Goal: Download file/media

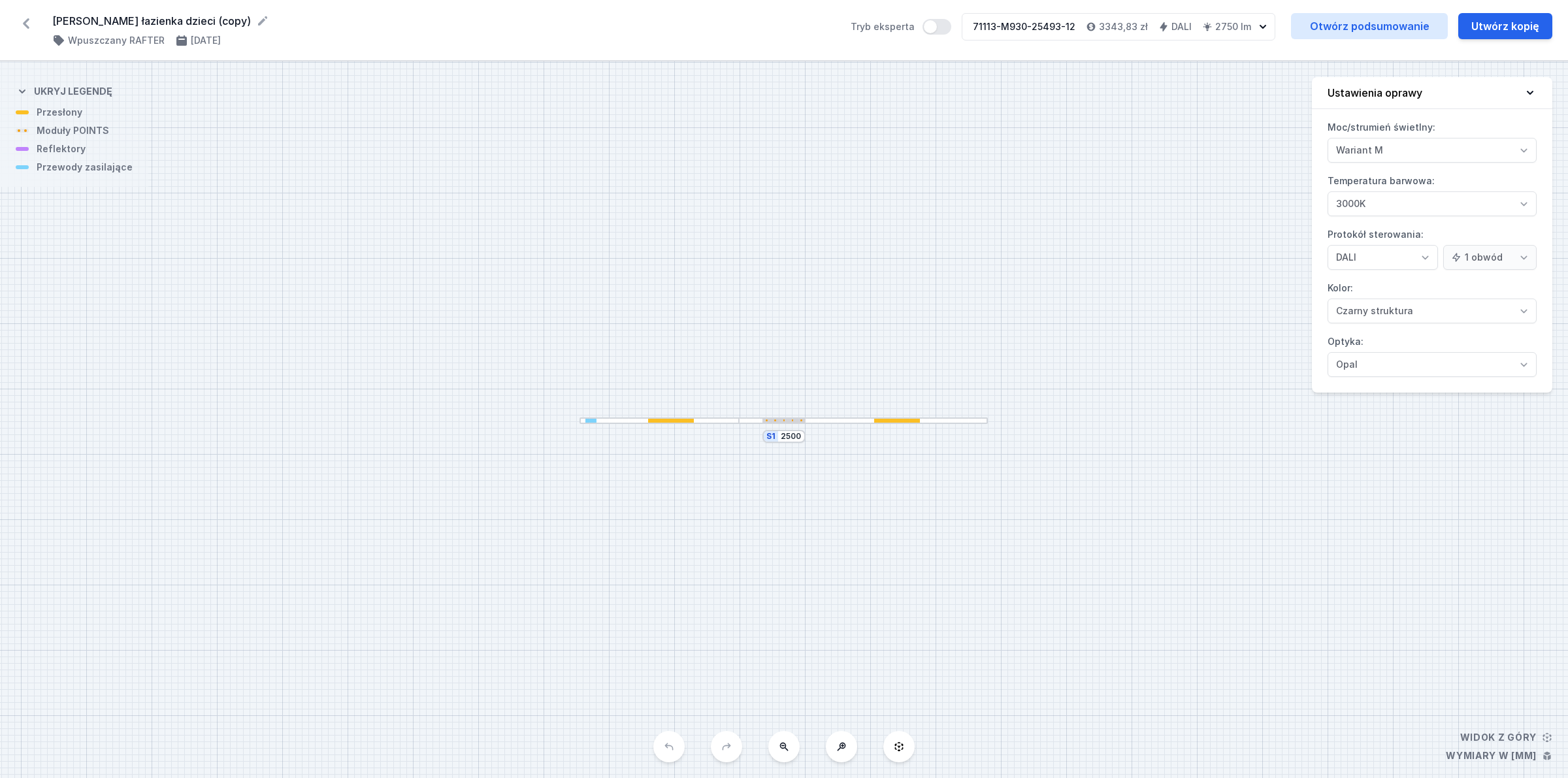
select select "M"
select select "3000"
select select "4"
select select "2"
click at [1406, 24] on link "Otwórz podsumowanie" at bounding box center [1369, 26] width 157 height 26
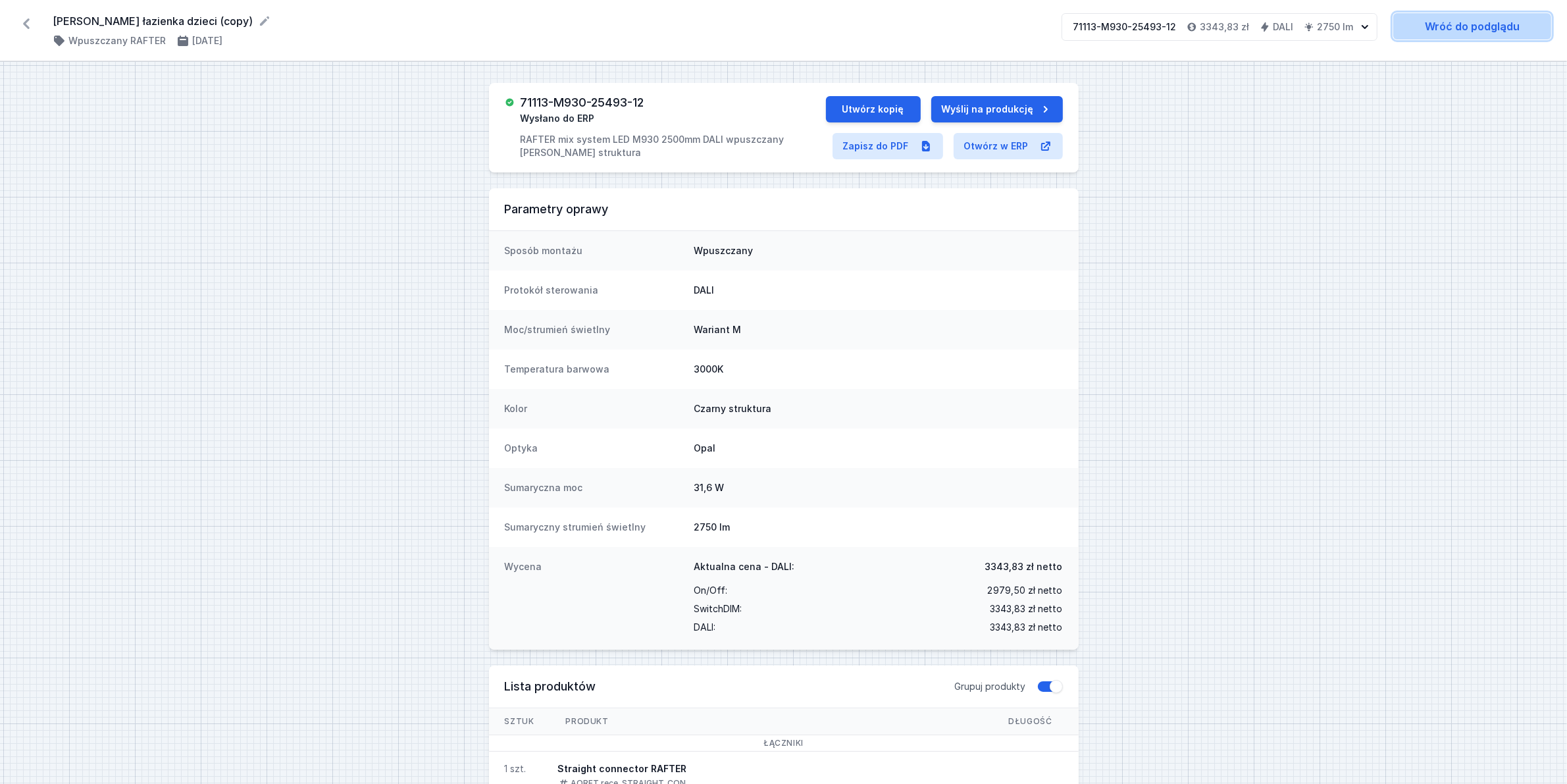
click at [1436, 24] on link "Wróć do podglądu" at bounding box center [1472, 26] width 158 height 26
select select "M"
select select "3000"
select select "4"
select select "2"
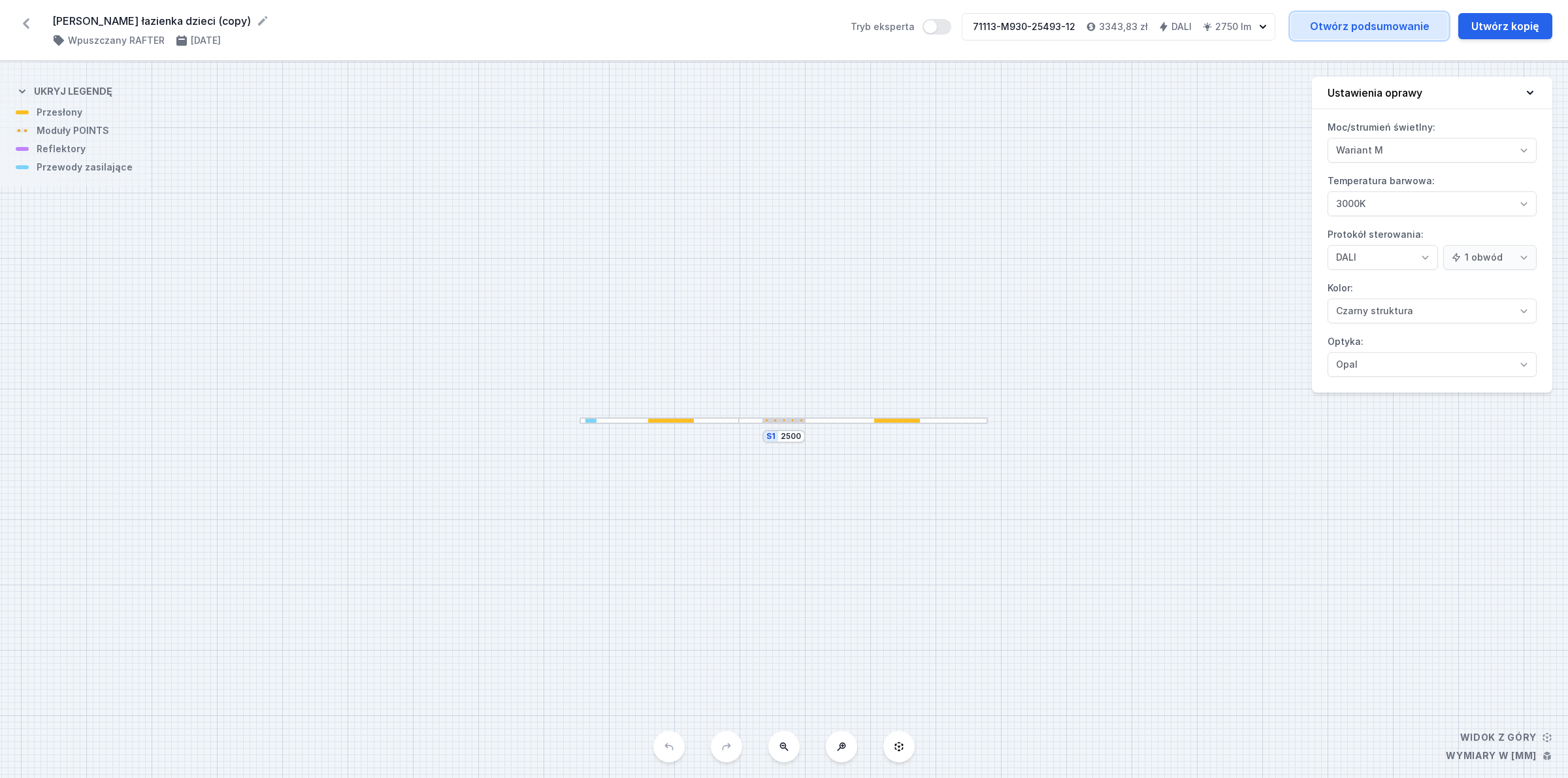
click at [1425, 24] on link "Otwórz podsumowanie" at bounding box center [1369, 26] width 157 height 26
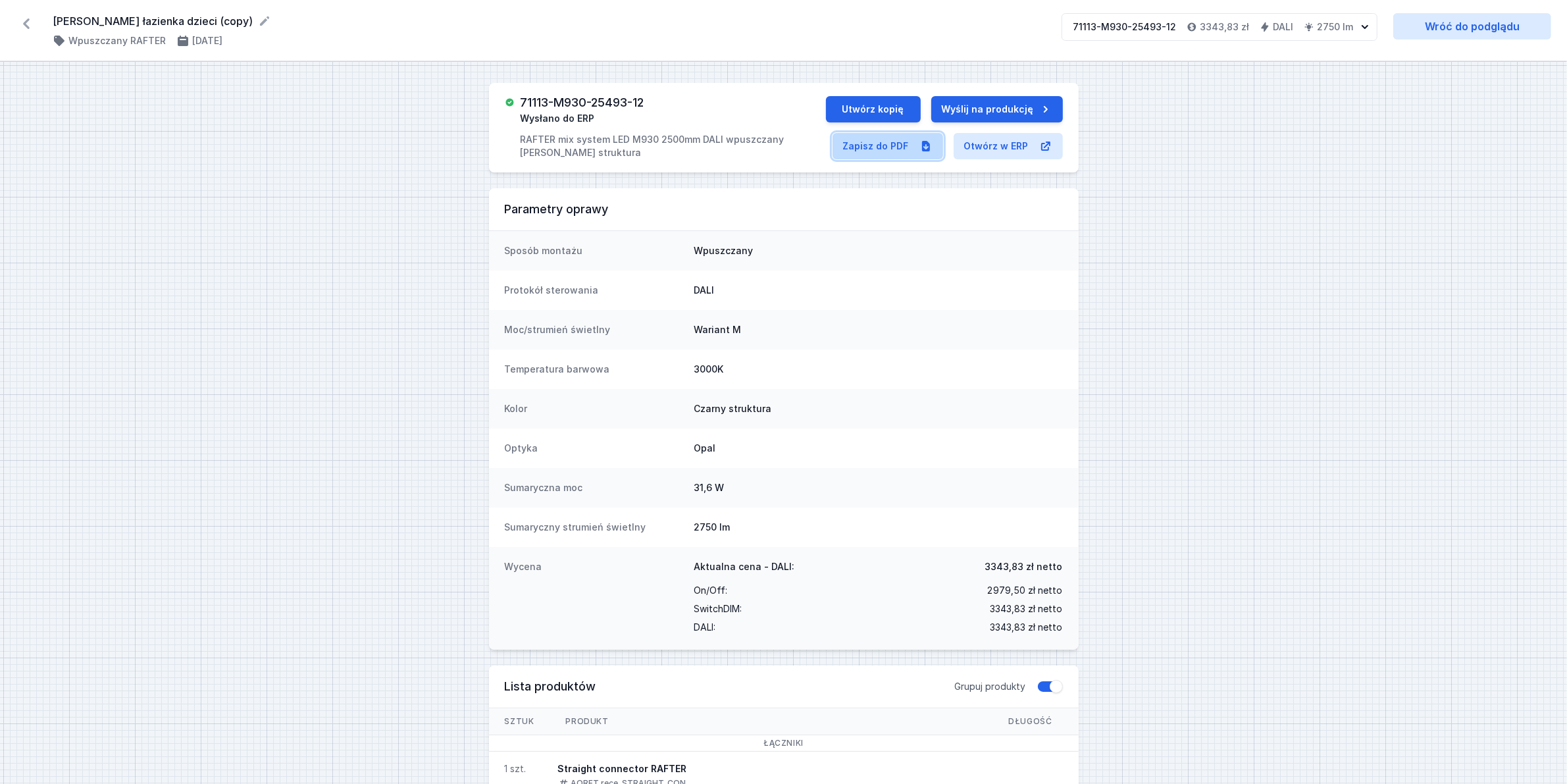
click at [850, 146] on link "Zapisz do PDF" at bounding box center [887, 146] width 110 height 26
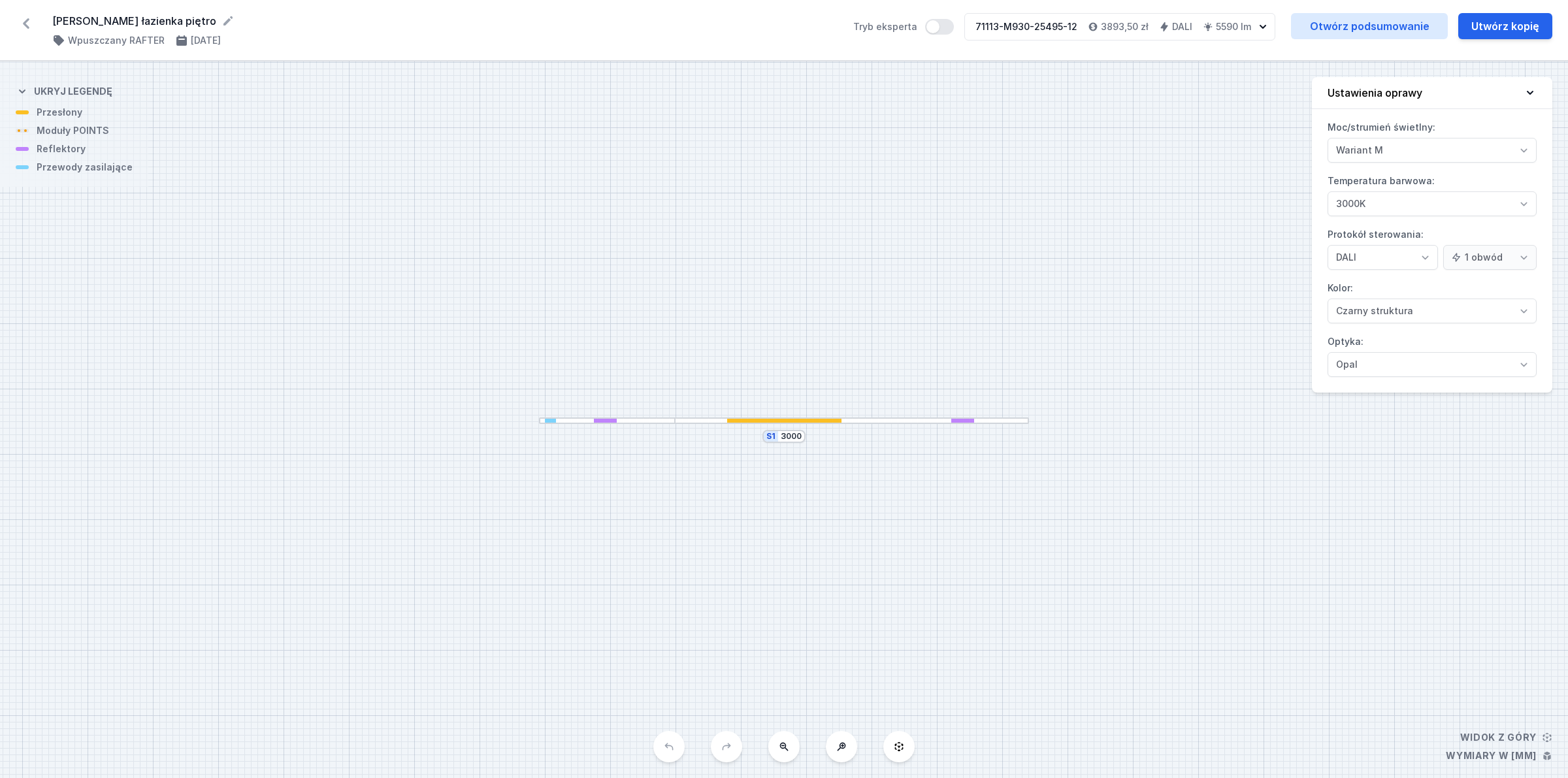
select select "M"
select select "3000"
select select "4"
select select "2"
click at [1392, 15] on link "Otwórz podsumowanie" at bounding box center [1369, 26] width 157 height 26
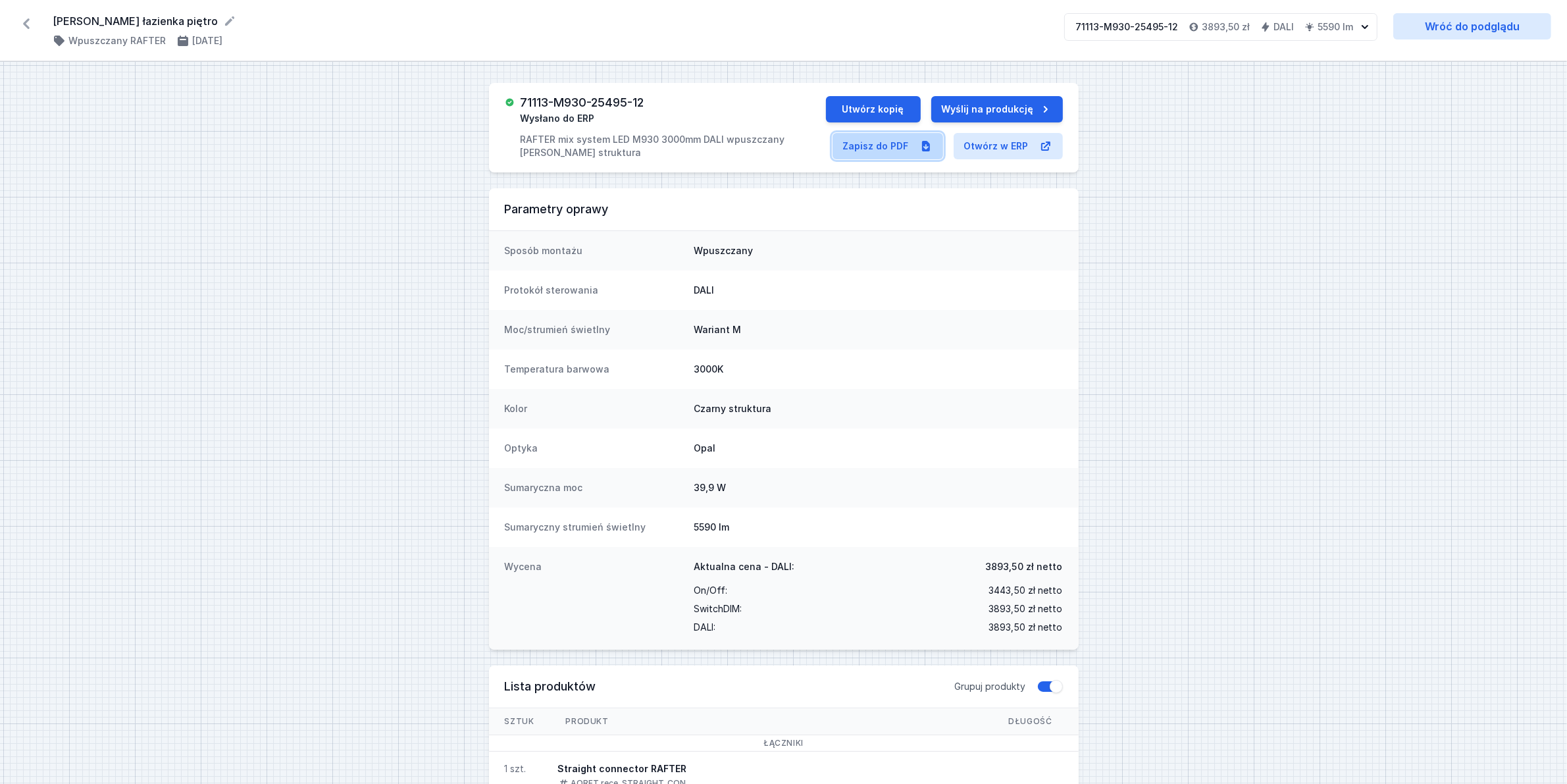
click at [844, 142] on link "Zapisz do PDF" at bounding box center [887, 146] width 110 height 26
